Goal: Find contact information: Find contact information

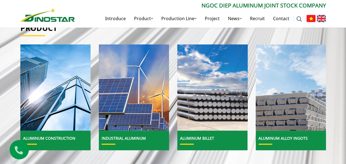
scroll to position [173, 0]
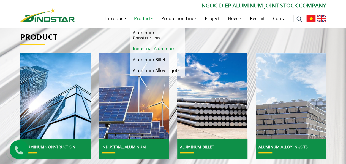
click at [173, 45] on link "Industrial Aluminum" at bounding box center [157, 48] width 55 height 11
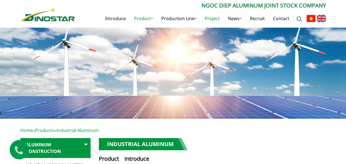
click at [216, 20] on link "Project" at bounding box center [212, 19] width 23 height 18
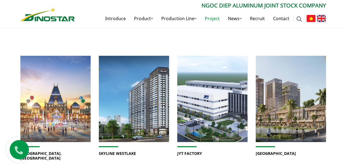
scroll to position [165, 0]
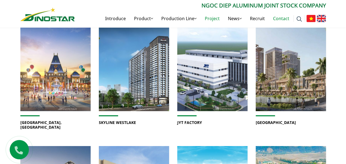
click at [281, 20] on link "Contact" at bounding box center [281, 19] width 25 height 18
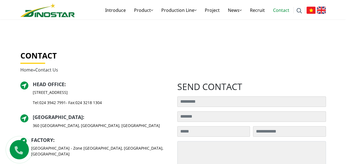
scroll to position [110, 0]
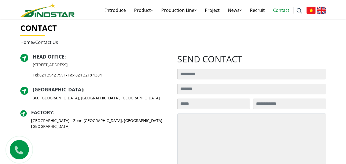
drag, startPoint x: 60, startPoint y: 127, endPoint x: 31, endPoint y: 121, distance: 28.7
click at [31, 121] on p "[GEOGRAPHIC_DATA] - Zone [GEOGRAPHIC_DATA], [PERSON_NAME][GEOGRAPHIC_DATA], [PE…" at bounding box center [100, 123] width 138 height 12
copy p "[GEOGRAPHIC_DATA] - Zone [GEOGRAPHIC_DATA], [PERSON_NAME][GEOGRAPHIC_DATA], [PE…"
click at [89, 106] on div "Head Office : 35 Hai Ba Trung, Cua Nam Ward, Hanoi City Tel: 024 3942 7991 - Fa…" at bounding box center [94, 94] width 149 height 80
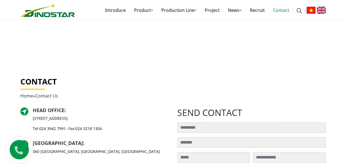
scroll to position [0, 0]
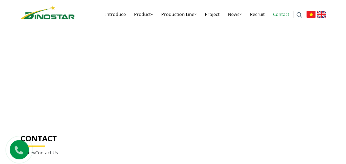
click at [116, 135] on h1 "Contact" at bounding box center [173, 138] width 306 height 9
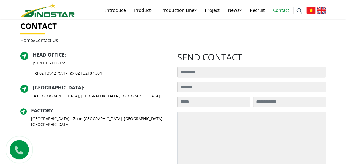
scroll to position [138, 0]
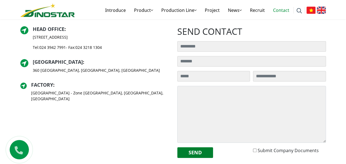
drag, startPoint x: 66, startPoint y: 46, endPoint x: 40, endPoint y: 47, distance: 26.2
click at [40, 47] on p "Tel: 024 3942 7991 - Fax: 024 3218 1304" at bounding box center [67, 47] width 69 height 6
copy link "024 3942 7991"
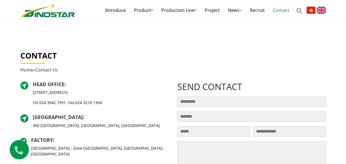
scroll to position [110, 0]
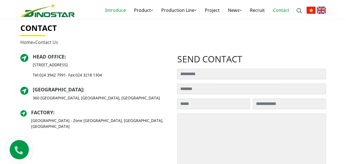
click at [121, 10] on link "Introduce" at bounding box center [115, 10] width 29 height 18
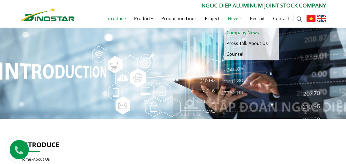
click at [242, 34] on link "Company News" at bounding box center [251, 32] width 55 height 11
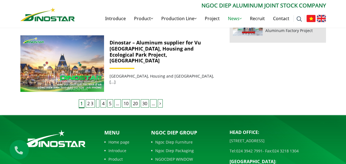
scroll to position [579, 0]
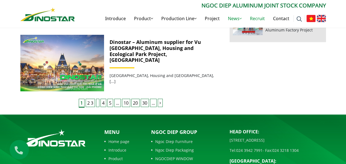
click at [257, 19] on link "Recruit" at bounding box center [257, 19] width 23 height 18
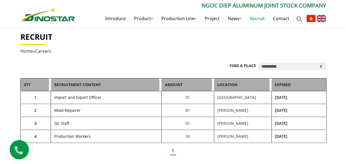
scroll to position [110, 0]
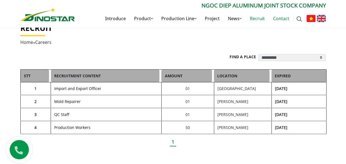
click at [279, 20] on link "Contact" at bounding box center [281, 19] width 25 height 18
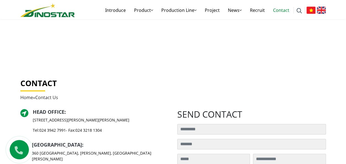
scroll to position [83, 0]
